Goal: Task Accomplishment & Management: Use online tool/utility

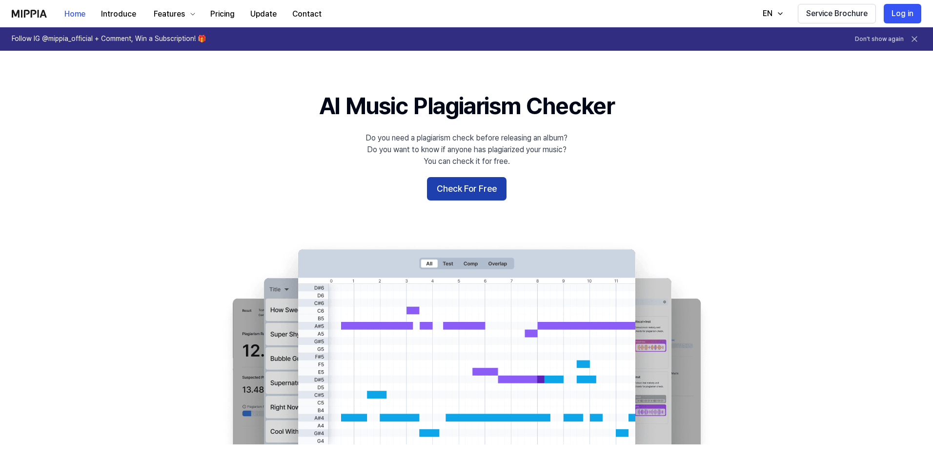
click at [458, 190] on button "Check For Free" at bounding box center [467, 188] width 80 height 23
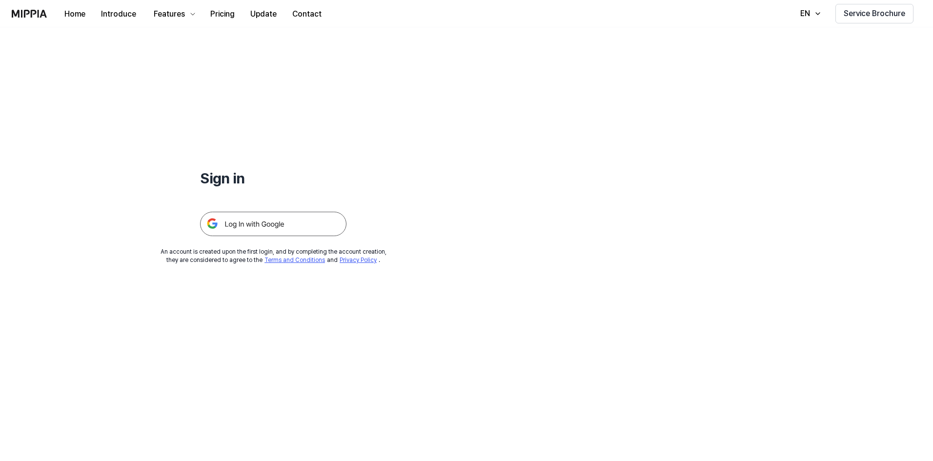
click at [234, 220] on img at bounding box center [273, 224] width 146 height 24
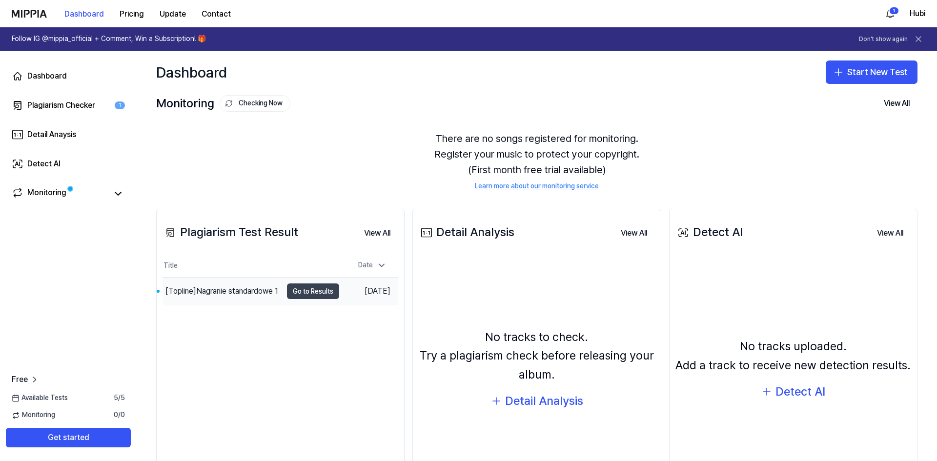
click at [300, 294] on button "Go to Results" at bounding box center [313, 292] width 52 height 16
click at [74, 440] on button "Get started" at bounding box center [68, 438] width 125 height 20
click at [887, 69] on button "Start New Test" at bounding box center [872, 72] width 92 height 23
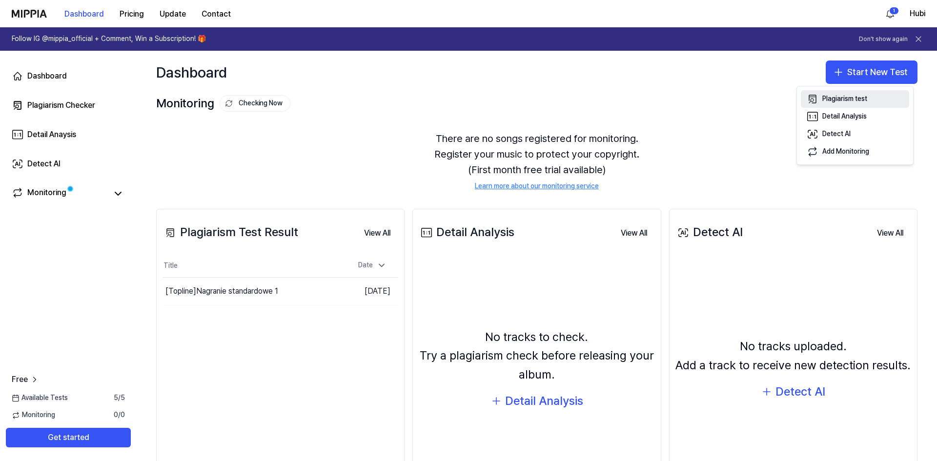
click at [873, 101] on button "Plagiarism test" at bounding box center [855, 99] width 108 height 18
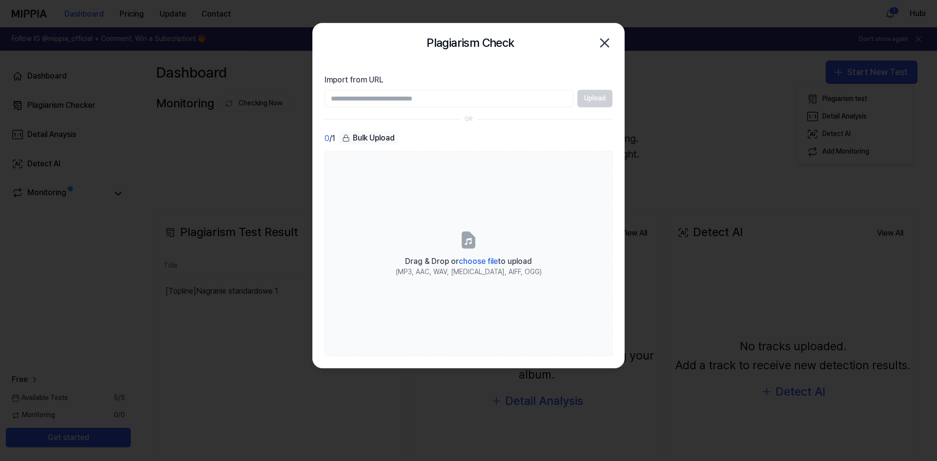
click at [426, 99] on input "Import from URL" at bounding box center [449, 99] width 249 height 18
click at [601, 103] on div "Upload" at bounding box center [469, 99] width 288 height 18
click at [477, 100] on input "Import from URL" at bounding box center [449, 99] width 249 height 18
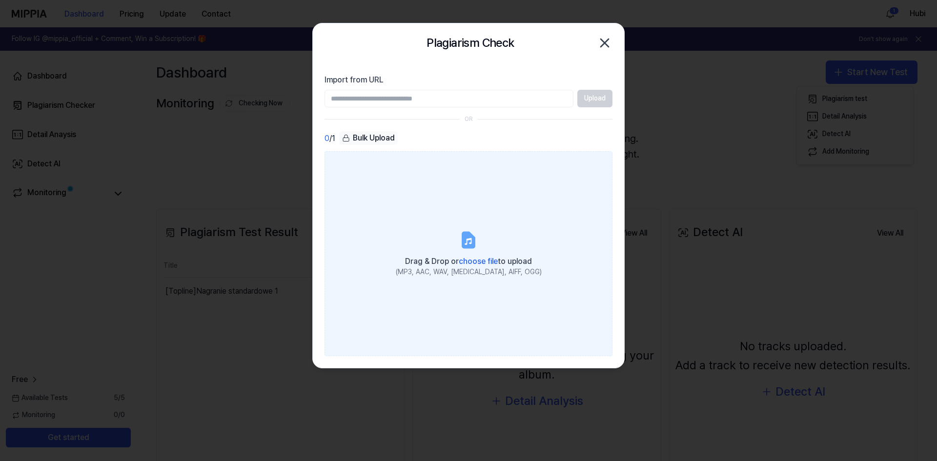
click at [381, 195] on label "Drag & Drop or choose file to upload (MP3, AAC, WAV, [MEDICAL_DATA], AIFF, OGG)" at bounding box center [469, 253] width 288 height 205
click at [0, 0] on input "Drag & Drop or choose file to upload (MP3, AAC, WAV, [MEDICAL_DATA], AIFF, OGG)" at bounding box center [0, 0] width 0 height 0
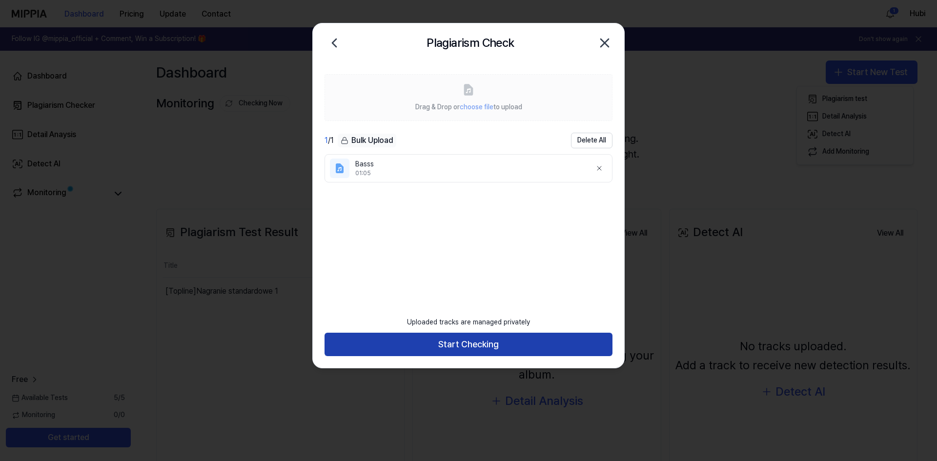
click at [528, 344] on button "Start Checking" at bounding box center [469, 344] width 288 height 23
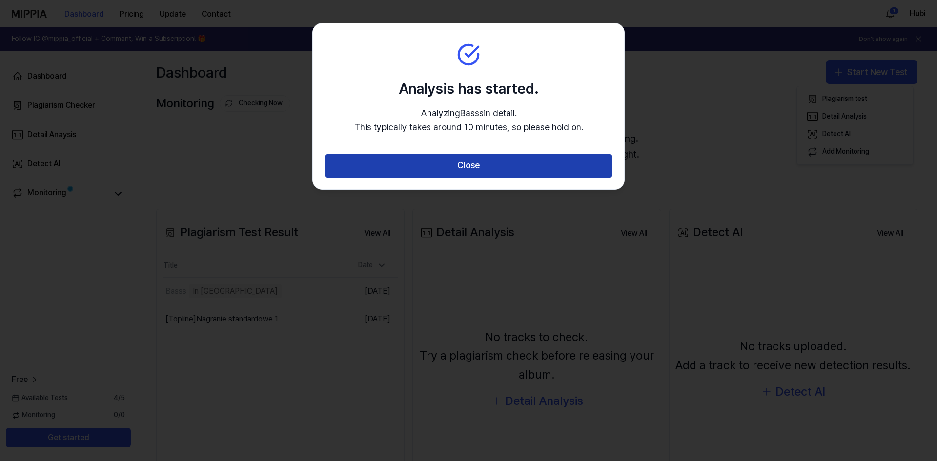
click at [437, 168] on button "Close" at bounding box center [469, 165] width 288 height 23
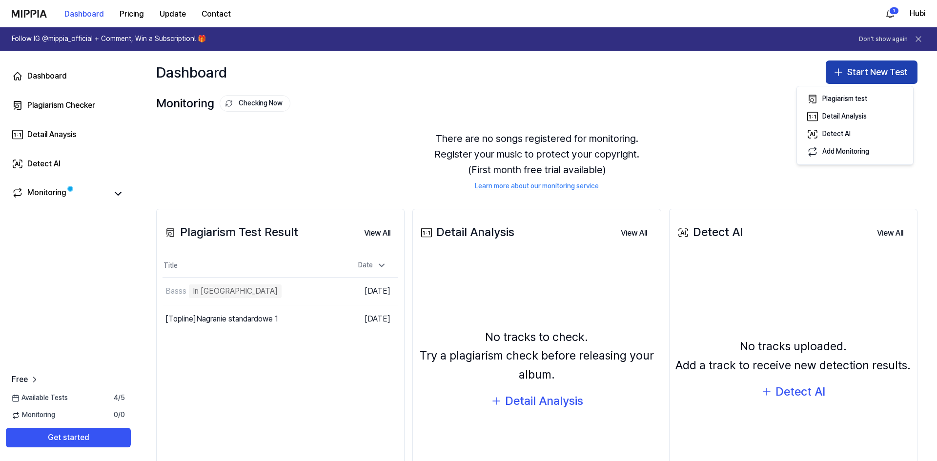
click at [827, 73] on button "Start New Test" at bounding box center [872, 72] width 92 height 23
click at [865, 75] on button "Start New Test" at bounding box center [872, 72] width 92 height 23
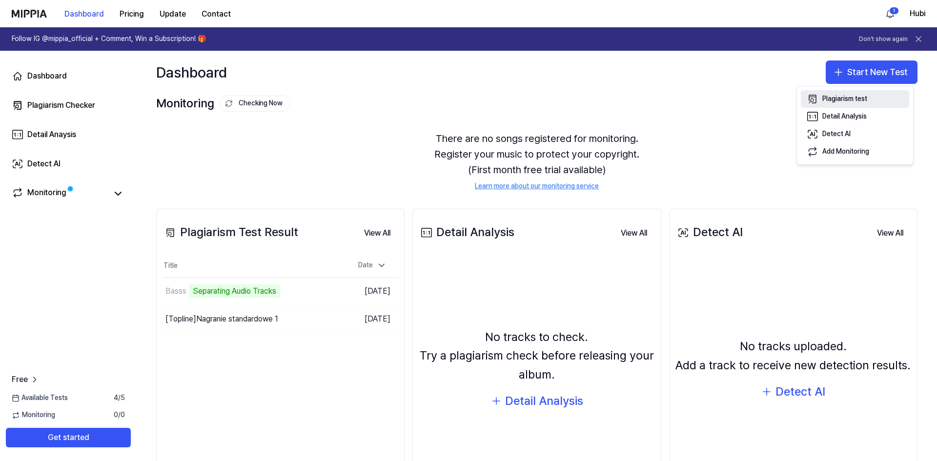
click at [852, 96] on div "Plagiarism test" at bounding box center [845, 99] width 45 height 10
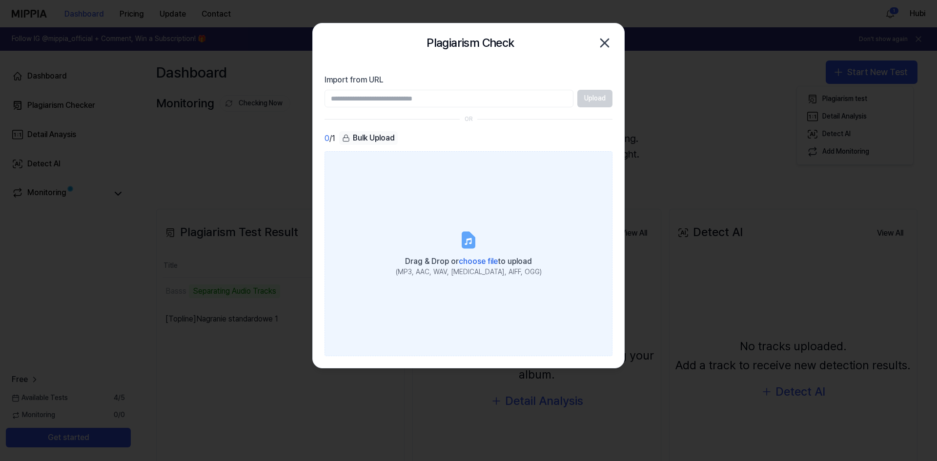
click at [384, 190] on label "Drag & Drop or choose file to upload (MP3, AAC, WAV, [MEDICAL_DATA], AIFF, OGG)" at bounding box center [469, 253] width 288 height 205
click at [0, 0] on input "Drag & Drop or choose file to upload (MP3, AAC, WAV, [MEDICAL_DATA], AIFF, OGG)" at bounding box center [0, 0] width 0 height 0
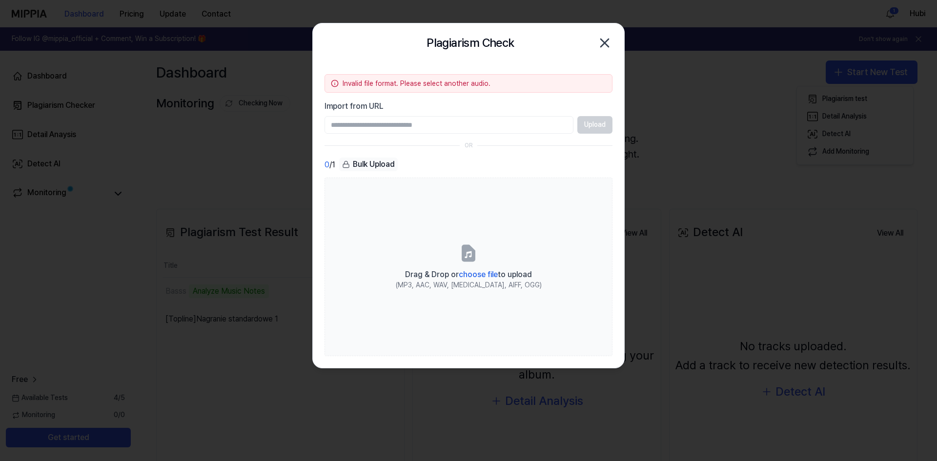
click at [607, 46] on icon "button" at bounding box center [605, 43] width 16 height 16
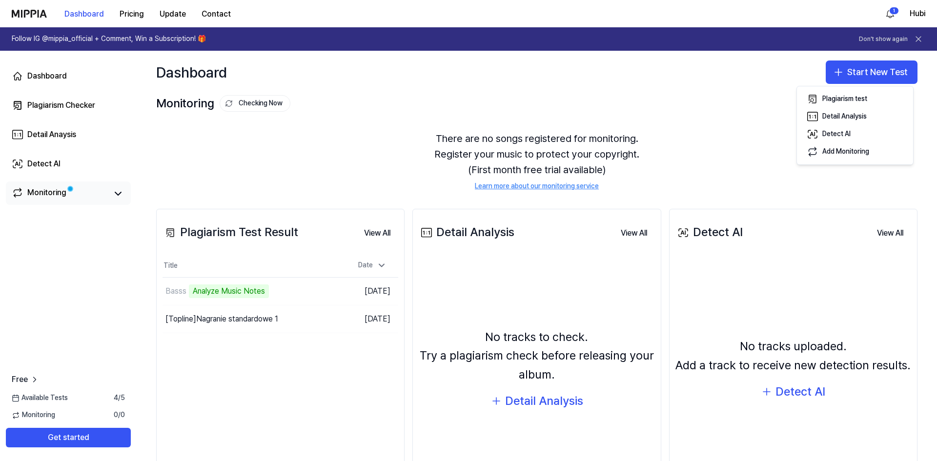
click at [125, 189] on div "Monitoring" at bounding box center [68, 193] width 125 height 23
click at [124, 190] on button at bounding box center [118, 194] width 14 height 14
click at [115, 196] on icon at bounding box center [118, 194] width 12 height 12
click at [72, 83] on link "Dashboard" at bounding box center [68, 75] width 125 height 23
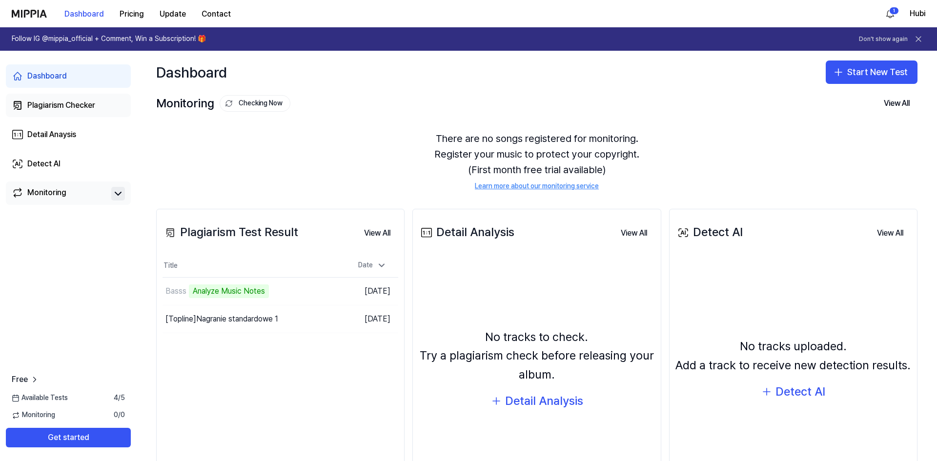
click at [70, 109] on div "Plagiarism Checker" at bounding box center [61, 106] width 68 height 12
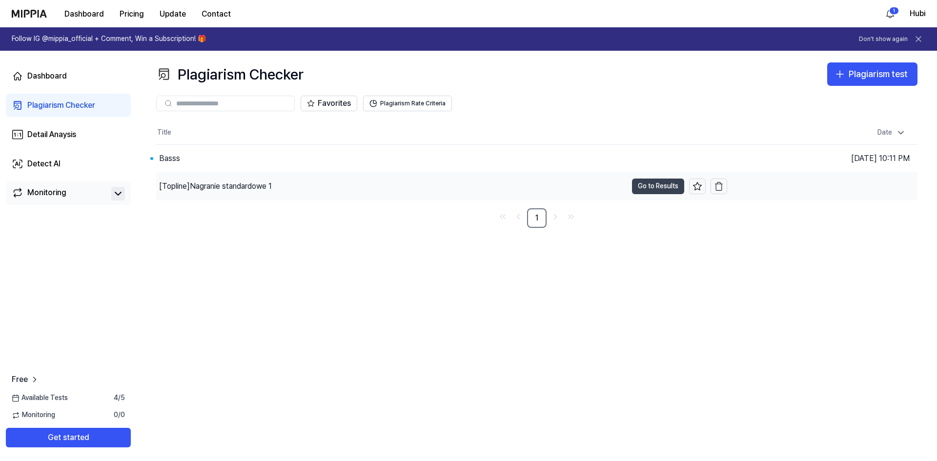
click at [646, 187] on button "Go to Results" at bounding box center [658, 187] width 52 height 16
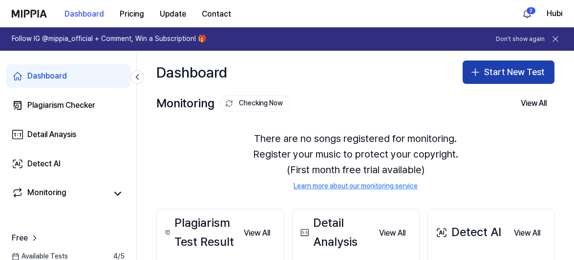
click at [518, 67] on button "Start New Test" at bounding box center [508, 72] width 92 height 23
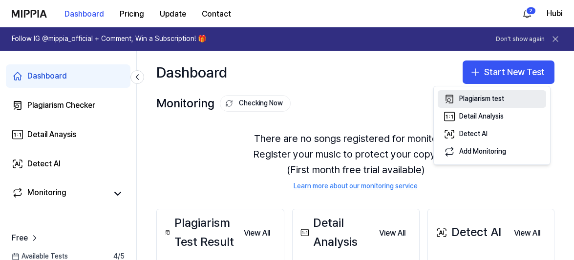
click at [480, 96] on div "Plagiarism test" at bounding box center [481, 99] width 45 height 10
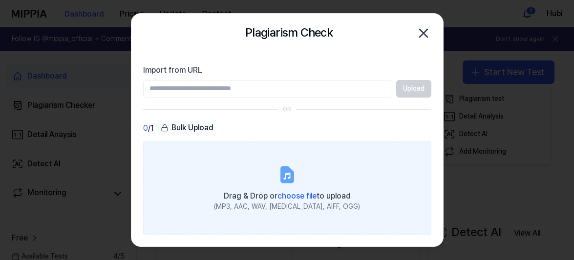
click at [226, 177] on label "Drag & Drop or choose file to upload (MP3, AAC, WAV, [MEDICAL_DATA], AIFF, OGG)" at bounding box center [287, 188] width 288 height 94
click at [0, 0] on input "Drag & Drop or choose file to upload (MP3, AAC, WAV, [MEDICAL_DATA], AIFF, OGG)" at bounding box center [0, 0] width 0 height 0
click at [210, 174] on label "Drag & Drop or choose file to upload (MP3, AAC, WAV, [MEDICAL_DATA], AIFF, OGG)" at bounding box center [287, 188] width 288 height 94
click at [0, 0] on input "Drag & Drop or choose file to upload (MP3, AAC, WAV, [MEDICAL_DATA], AIFF, OGG)" at bounding box center [0, 0] width 0 height 0
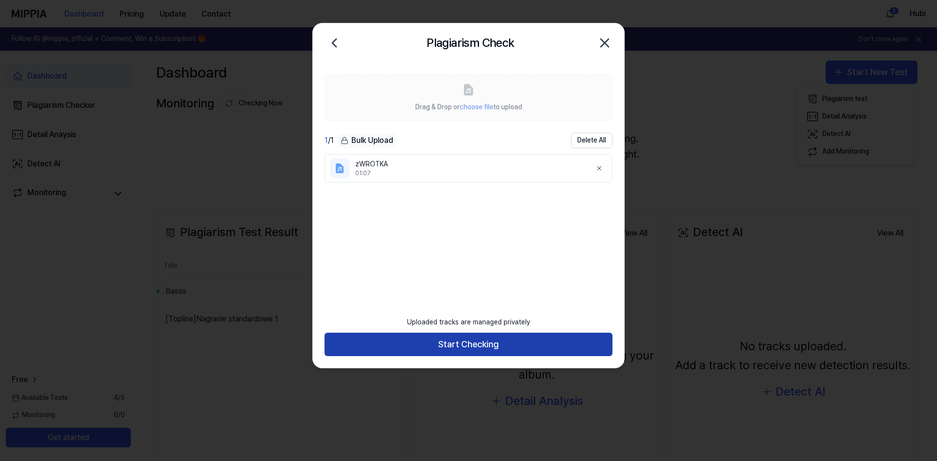
click at [479, 260] on button "Start Checking" at bounding box center [469, 344] width 288 height 23
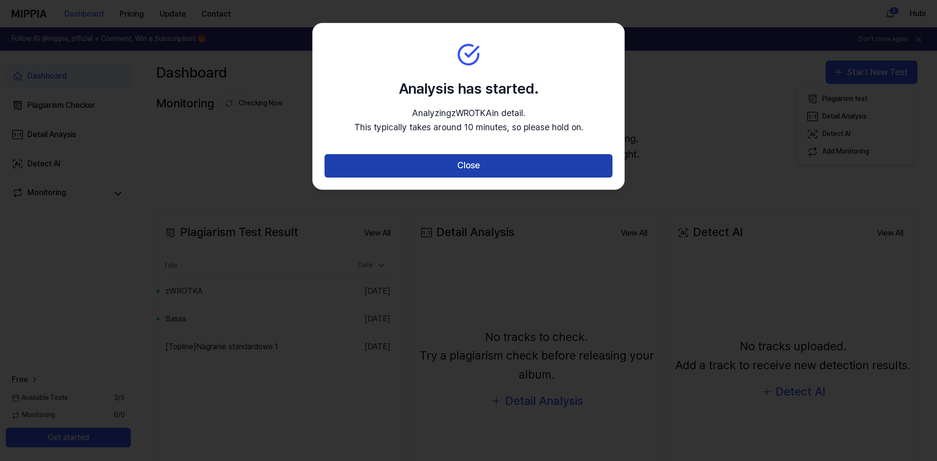
click at [453, 164] on button "Close" at bounding box center [469, 165] width 288 height 23
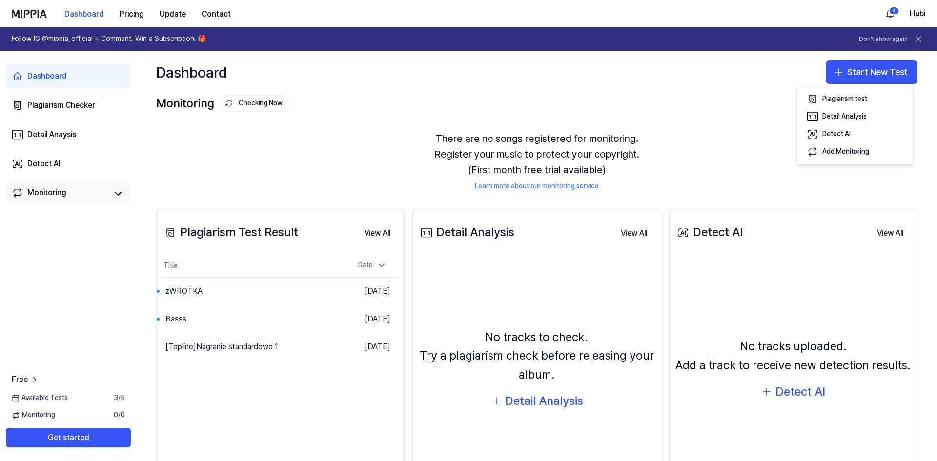
click at [76, 191] on link "Monitoring" at bounding box center [60, 194] width 96 height 14
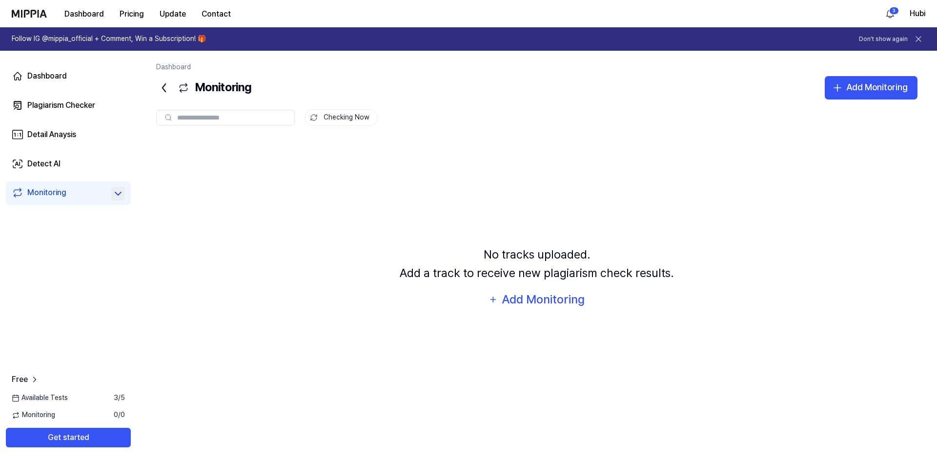
click at [118, 195] on icon at bounding box center [118, 193] width 6 height 3
click at [79, 105] on div "Plagiarism Checker" at bounding box center [61, 106] width 68 height 12
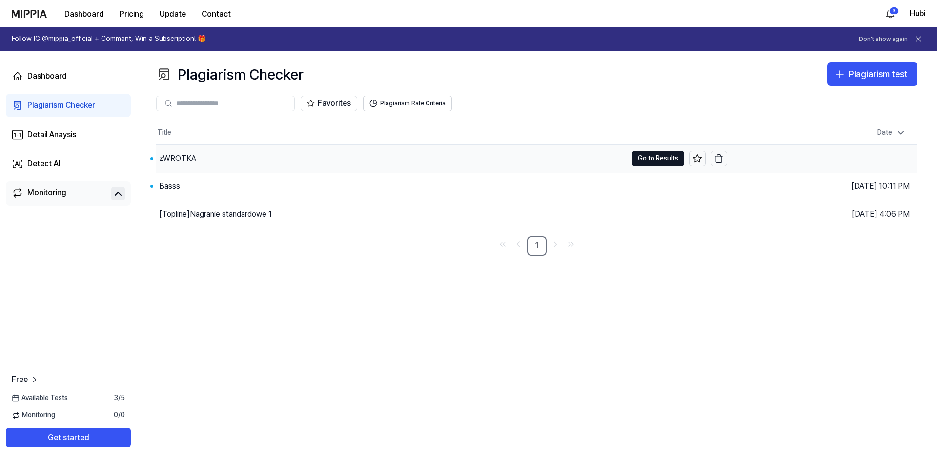
click at [255, 156] on div "zWROTKA" at bounding box center [391, 158] width 471 height 27
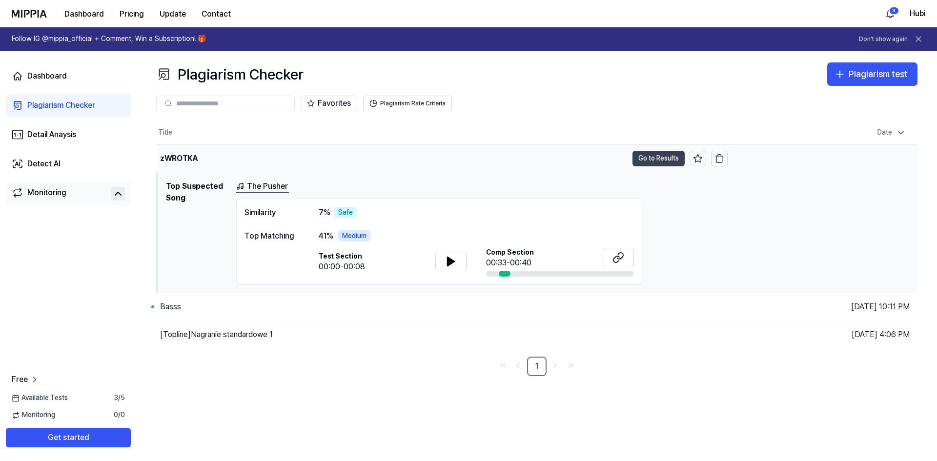
click at [573, 159] on button "Go to Results" at bounding box center [659, 159] width 52 height 16
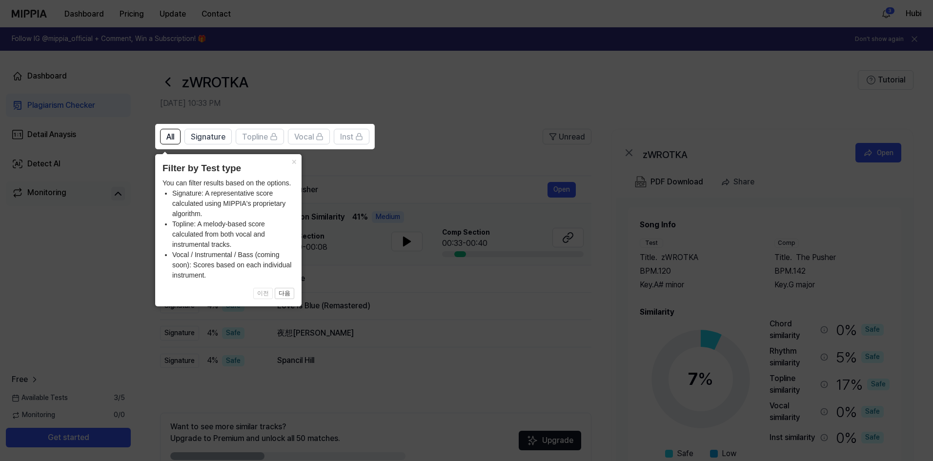
click at [573, 116] on icon at bounding box center [468, 230] width 937 height 461
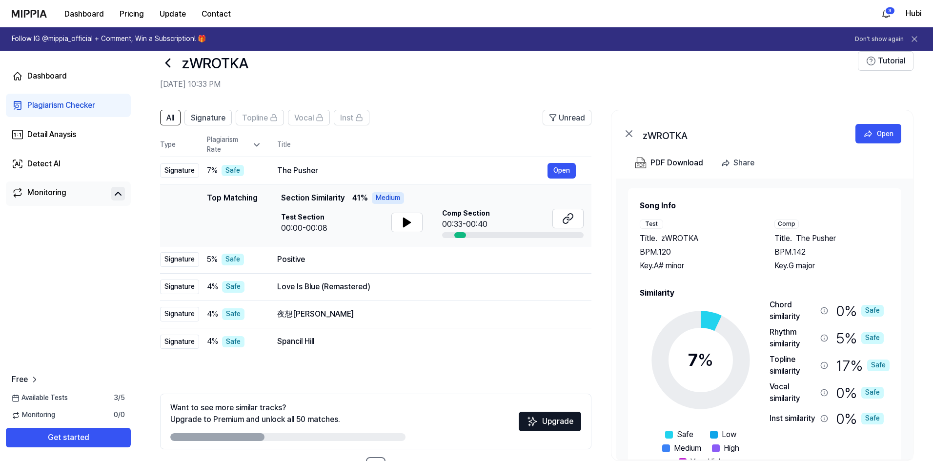
scroll to position [49, 0]
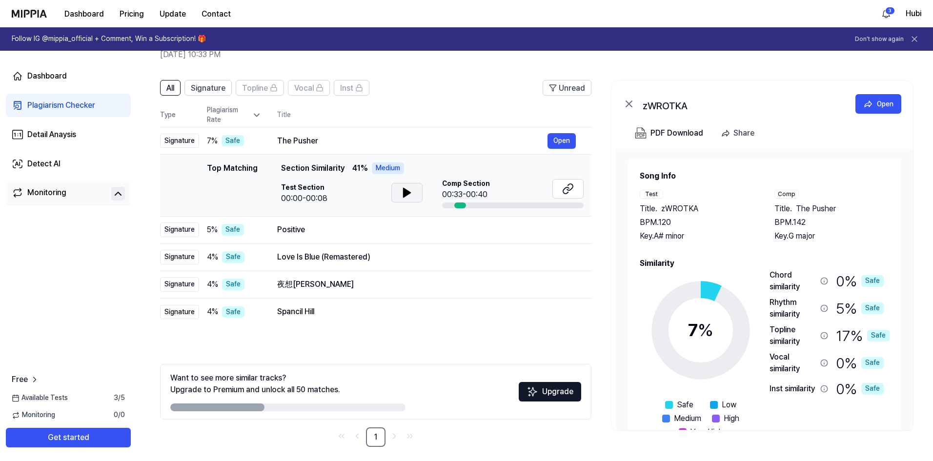
click at [401, 193] on icon at bounding box center [407, 193] width 12 height 12
click at [559, 190] on button at bounding box center [568, 189] width 31 height 20
click at [347, 228] on div "Positive" at bounding box center [412, 230] width 270 height 12
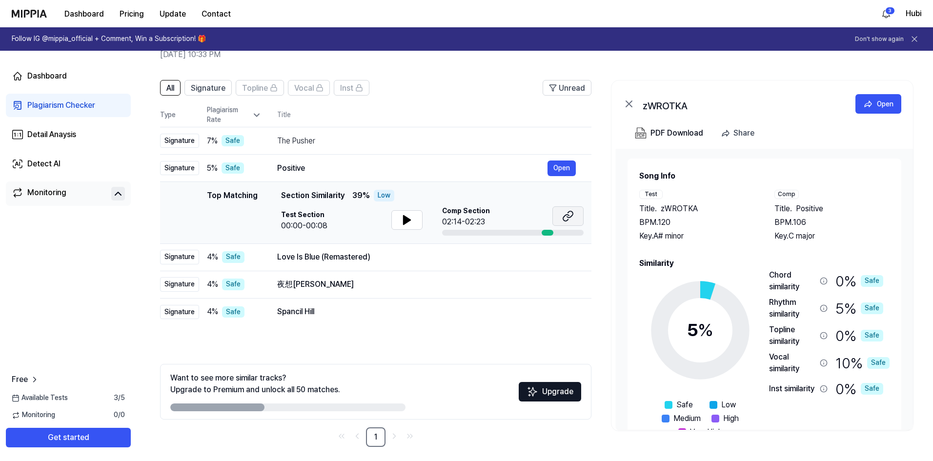
click at [571, 213] on icon at bounding box center [568, 216] width 12 height 12
click at [337, 256] on div "Love Is Blue (Remastered)" at bounding box center [412, 257] width 270 height 12
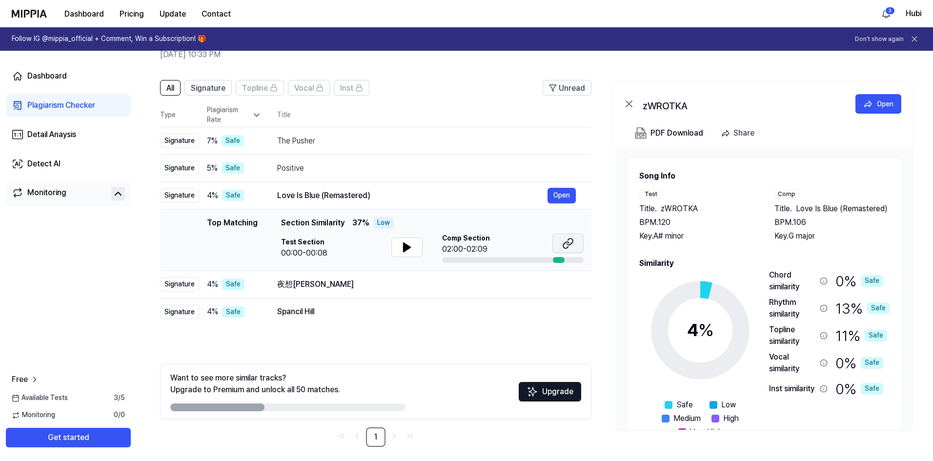
click at [562, 243] on icon at bounding box center [568, 244] width 12 height 12
click at [374, 260] on td "Spancil Hill Open" at bounding box center [427, 311] width 330 height 27
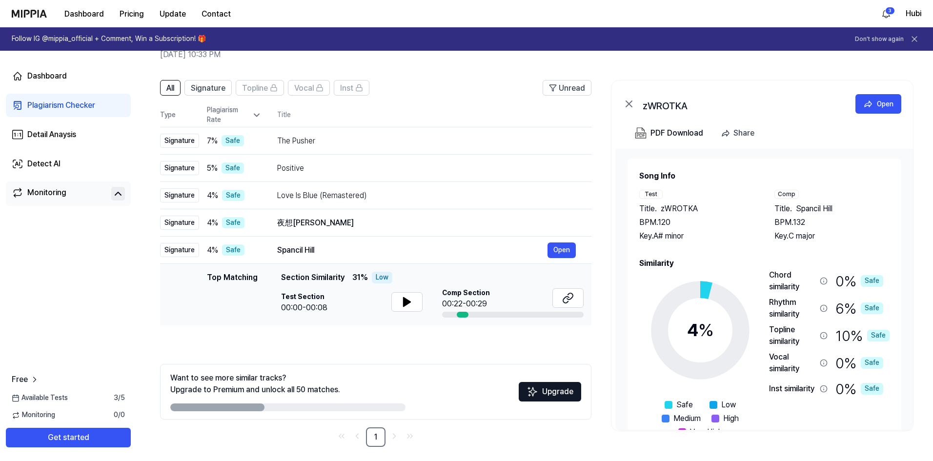
click at [545, 260] on div "Comp Section 00:22-00:29" at bounding box center [513, 298] width 142 height 21
click at [560, 260] on button at bounding box center [568, 298] width 31 height 20
click at [507, 240] on td "Spancil Hill Open" at bounding box center [427, 250] width 330 height 27
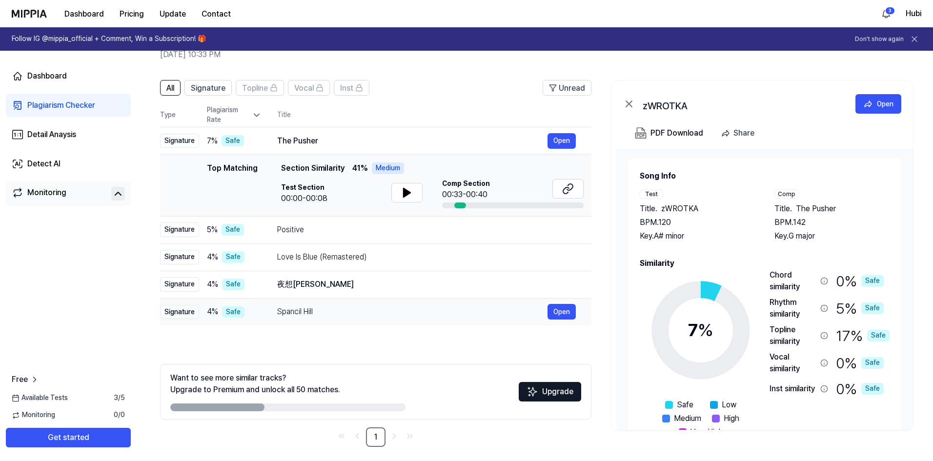
click at [350, 260] on td "Spancil Hill Open" at bounding box center [427, 311] width 330 height 27
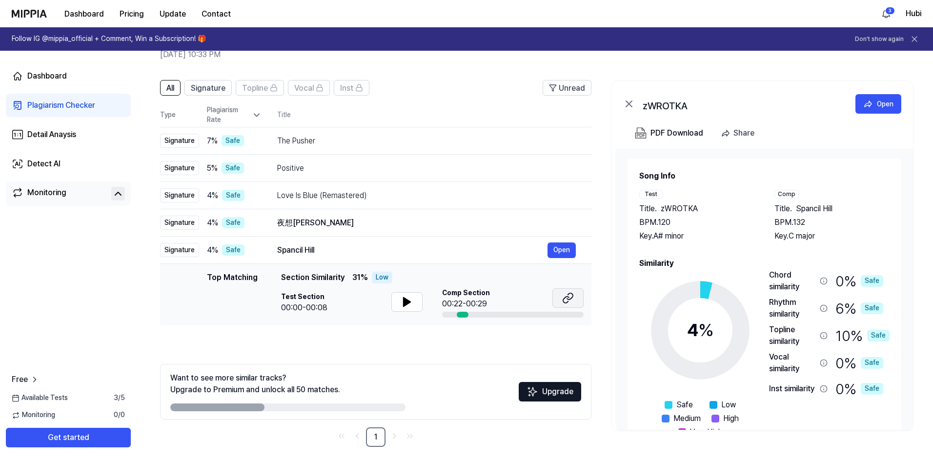
click at [569, 260] on icon at bounding box center [570, 296] width 6 height 6
click at [281, 257] on div "Spancil Hill Open" at bounding box center [426, 251] width 299 height 16
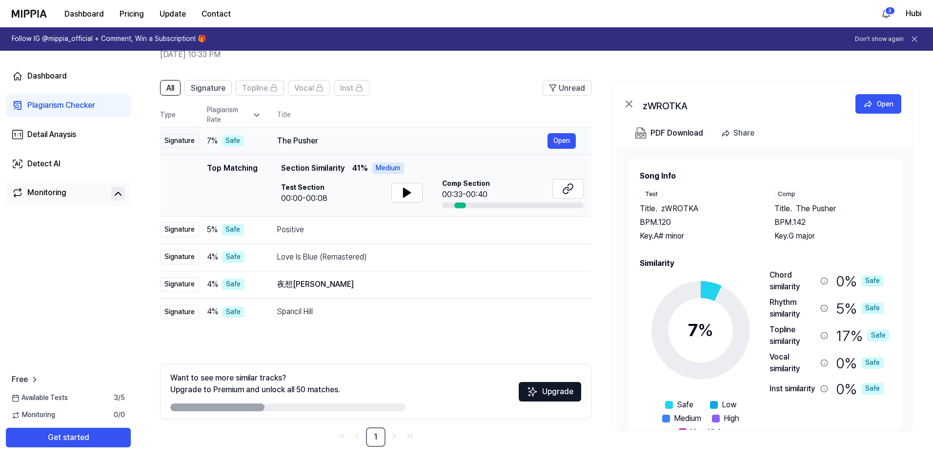
click at [314, 134] on div "The Pusher Open" at bounding box center [426, 141] width 299 height 16
click at [328, 143] on div "The Pusher" at bounding box center [412, 141] width 270 height 12
click at [392, 148] on div "The Pusher Open" at bounding box center [426, 141] width 299 height 16
click at [324, 230] on div "Positive" at bounding box center [412, 230] width 270 height 12
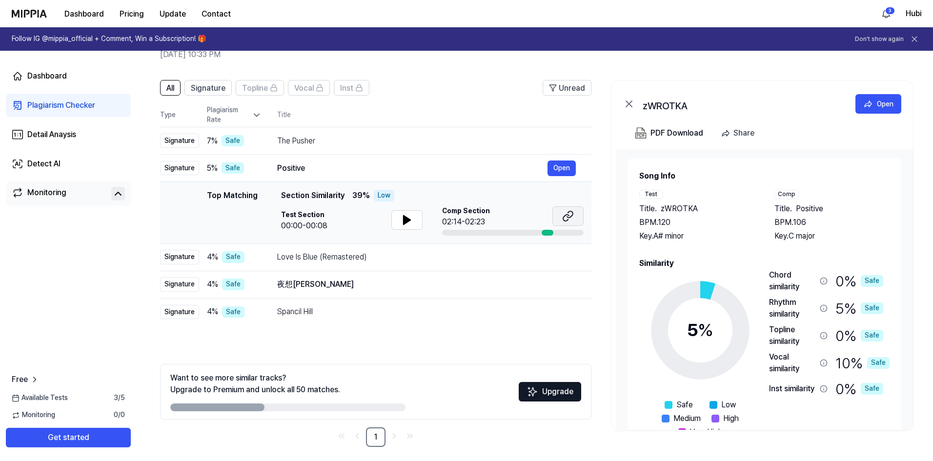
click at [558, 220] on button at bounding box center [568, 216] width 31 height 20
click at [107, 107] on link "Plagiarism Checker" at bounding box center [68, 105] width 125 height 23
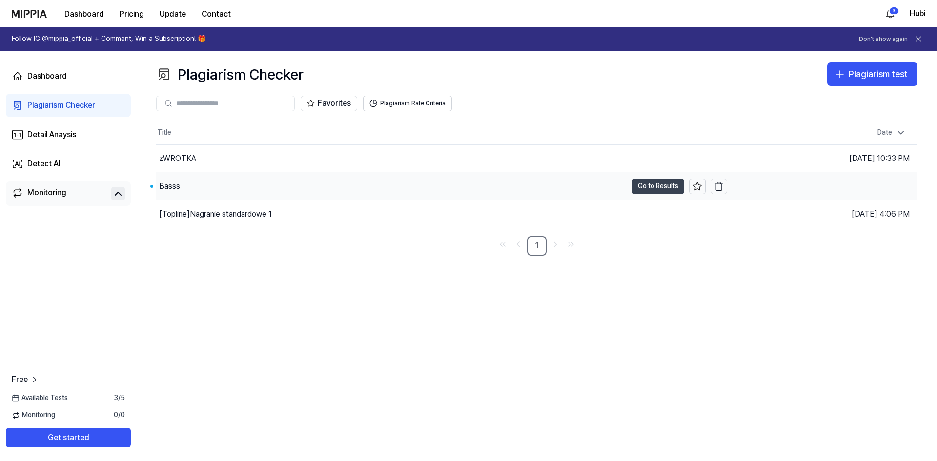
click at [573, 180] on button "Go to Results" at bounding box center [658, 187] width 52 height 16
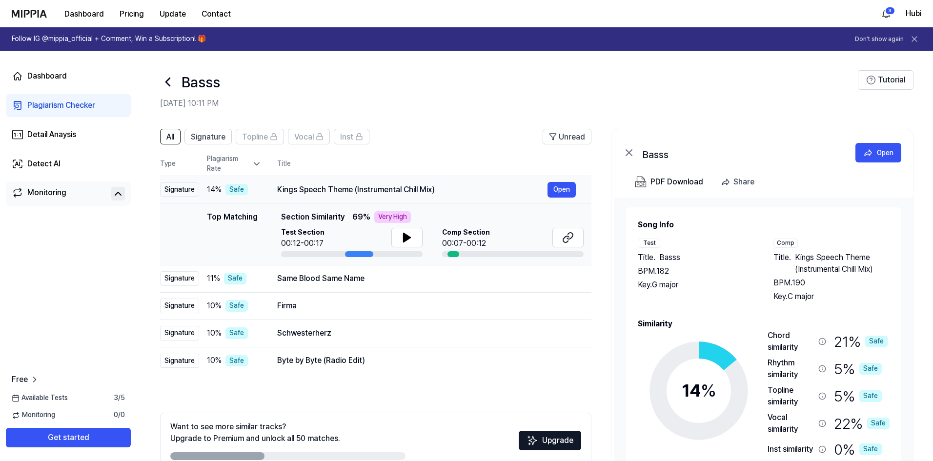
click at [450, 195] on div "Kings Speech Theme (Instrumental Chill Mix)" at bounding box center [412, 190] width 270 height 12
click at [573, 238] on button at bounding box center [568, 238] width 31 height 20
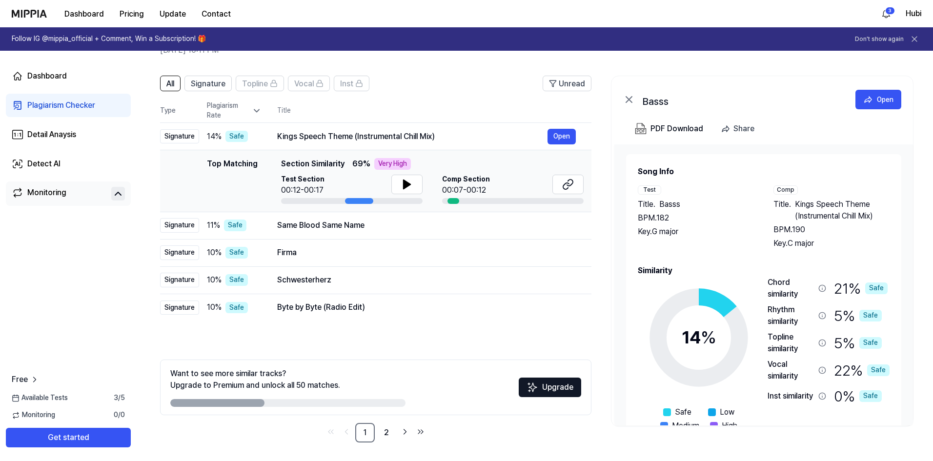
scroll to position [54, 0]
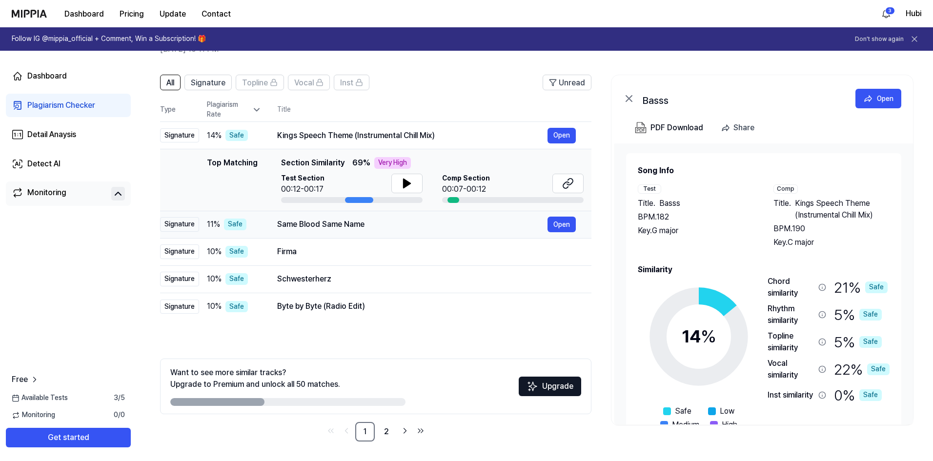
click at [402, 232] on div "Same Blood Same Name Open" at bounding box center [426, 225] width 299 height 16
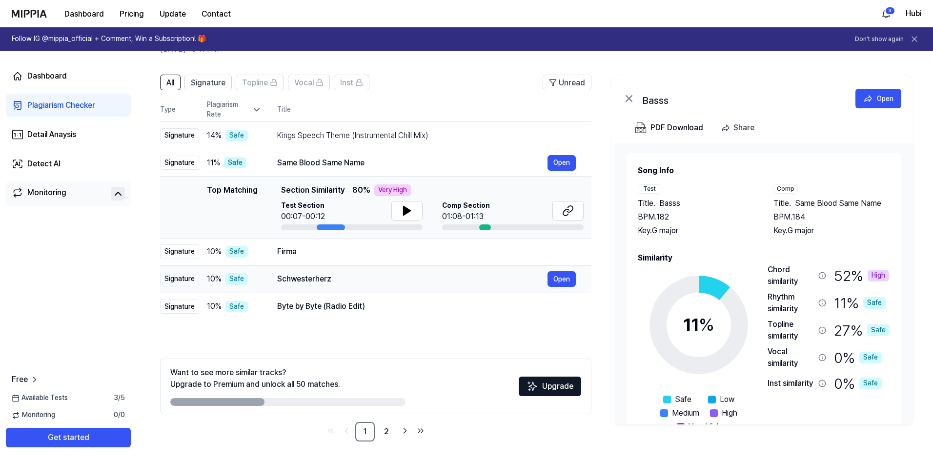
click at [361, 260] on div "Schwesterherz" at bounding box center [412, 279] width 270 height 12
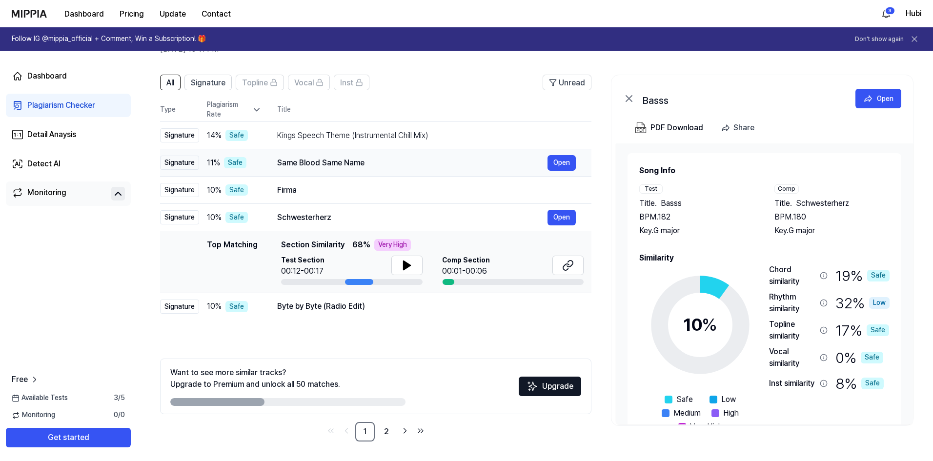
click at [329, 164] on div "Same Blood Same Name" at bounding box center [412, 163] width 270 height 12
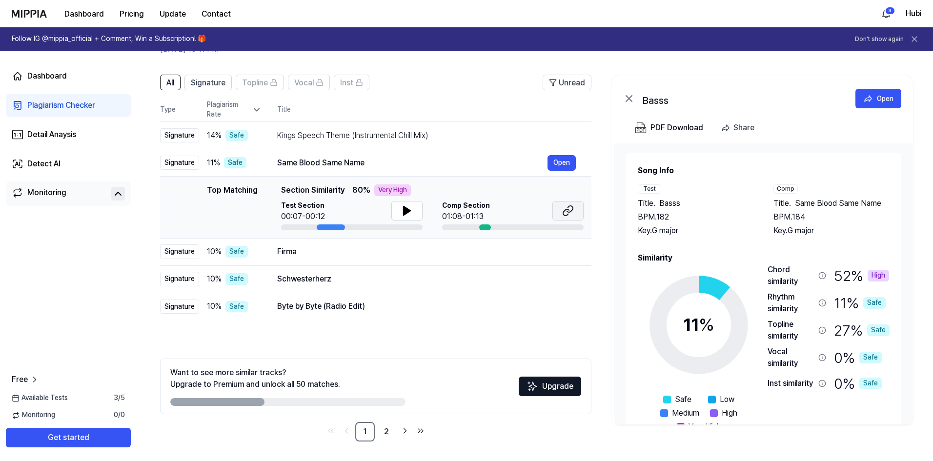
click at [561, 210] on button at bounding box center [568, 211] width 31 height 20
click at [356, 249] on div "Firma" at bounding box center [412, 252] width 270 height 12
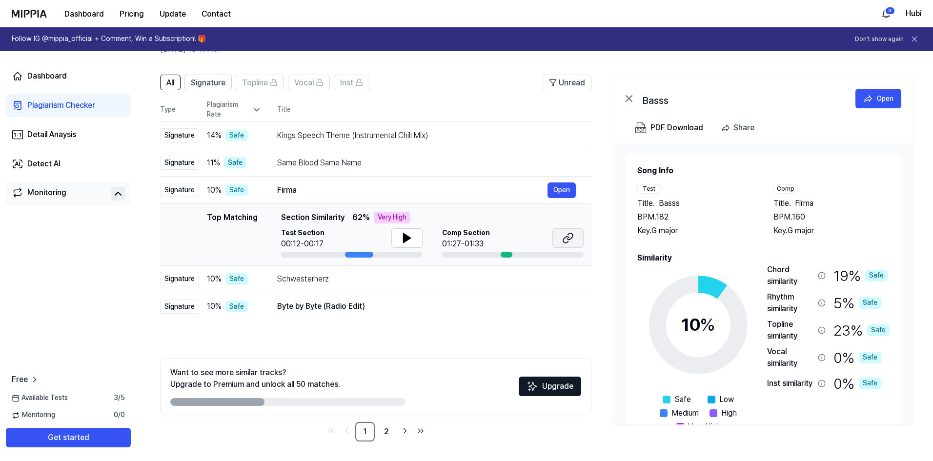
click at [567, 242] on icon at bounding box center [568, 238] width 12 height 12
click at [384, 260] on div "Schwesterherz" at bounding box center [412, 279] width 270 height 12
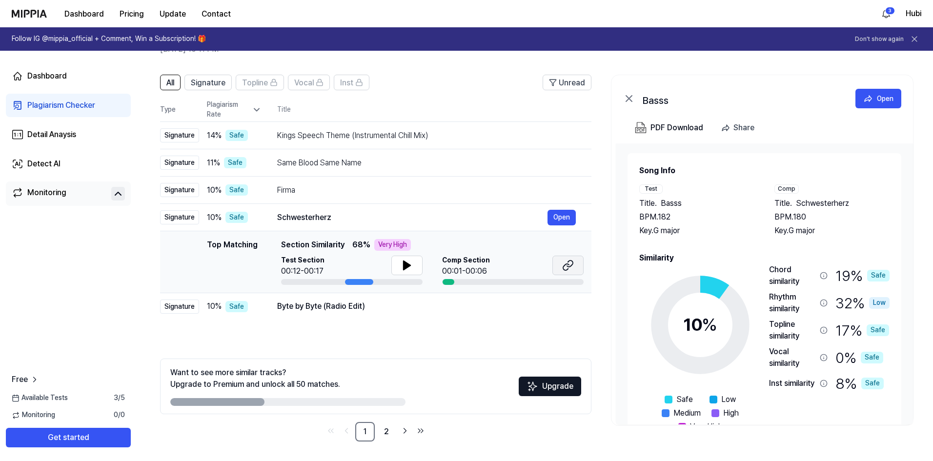
click at [567, 260] on icon at bounding box center [568, 266] width 12 height 12
click at [383, 260] on div "Byte by Byte (Radio Edit)" at bounding box center [412, 307] width 270 height 12
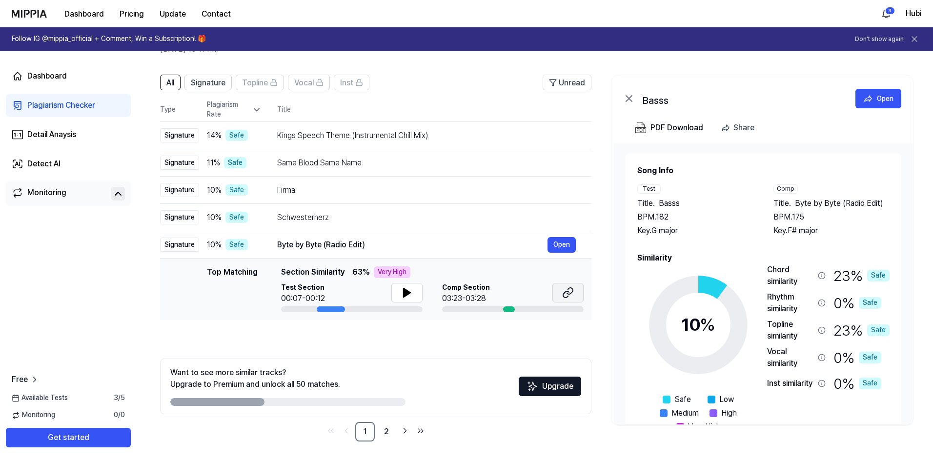
click at [560, 260] on button at bounding box center [568, 293] width 31 height 20
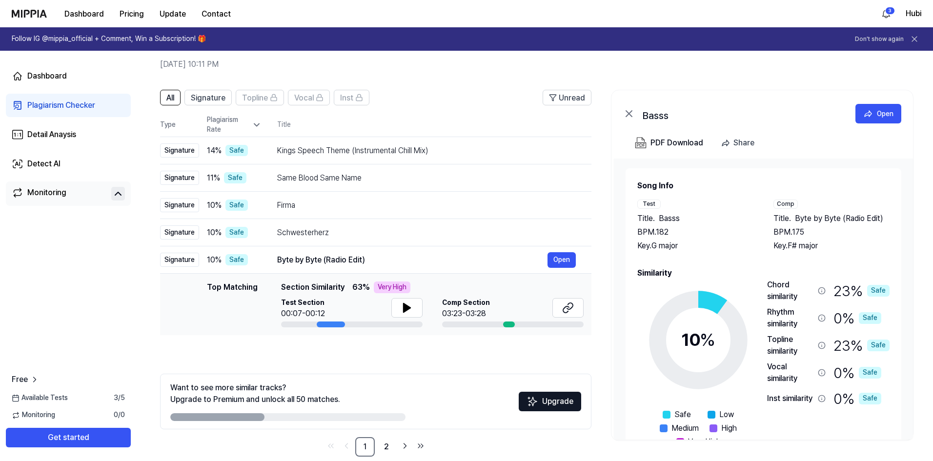
scroll to position [0, 0]
